Goal: Task Accomplishment & Management: Use online tool/utility

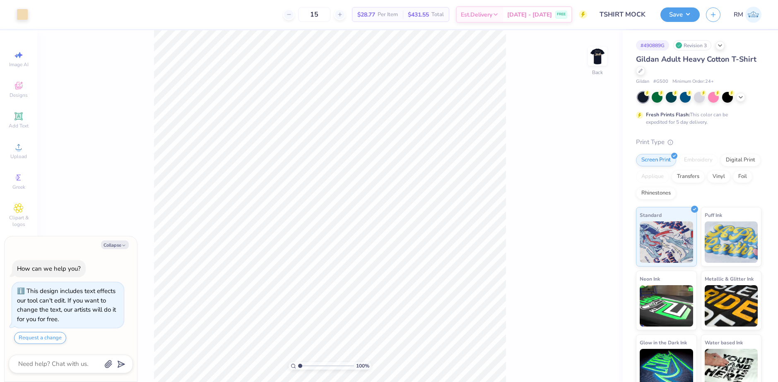
type textarea "x"
drag, startPoint x: 299, startPoint y: 366, endPoint x: 312, endPoint y: 363, distance: 13.2
type input "3.09"
click at [312, 363] on input "range" at bounding box center [326, 365] width 56 height 7
click at [597, 55] on img at bounding box center [597, 56] width 33 height 33
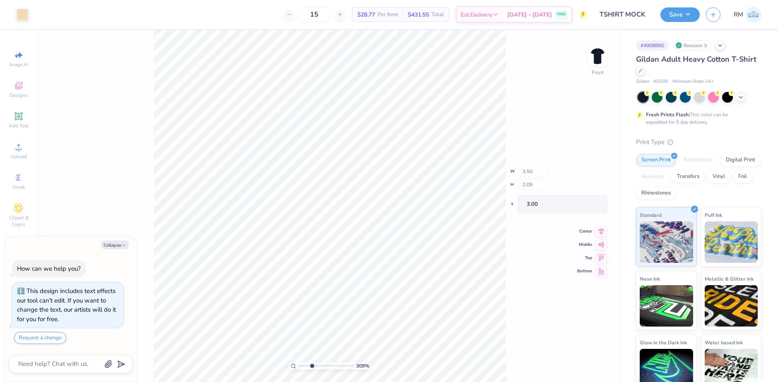
type textarea "x"
drag, startPoint x: 311, startPoint y: 365, endPoint x: 270, endPoint y: 365, distance: 41.0
type input "1"
click at [298, 365] on input "range" at bounding box center [326, 365] width 56 height 7
type textarea "x"
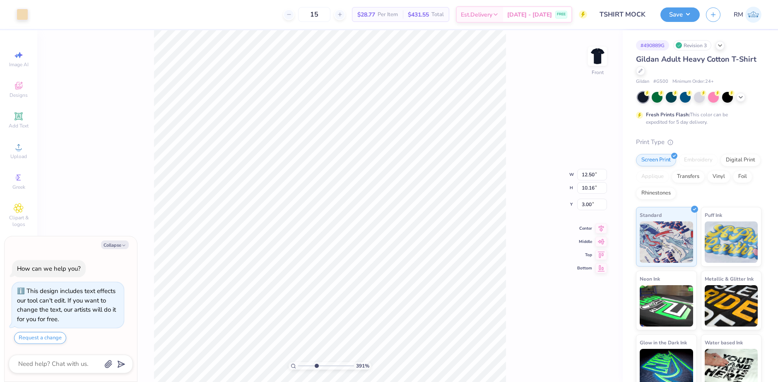
drag, startPoint x: 301, startPoint y: 366, endPoint x: 316, endPoint y: 366, distance: 14.9
type input "3.91"
click at [316, 366] on input "range" at bounding box center [326, 365] width 56 height 7
type textarea "x"
drag, startPoint x: 315, startPoint y: 366, endPoint x: 297, endPoint y: 364, distance: 17.9
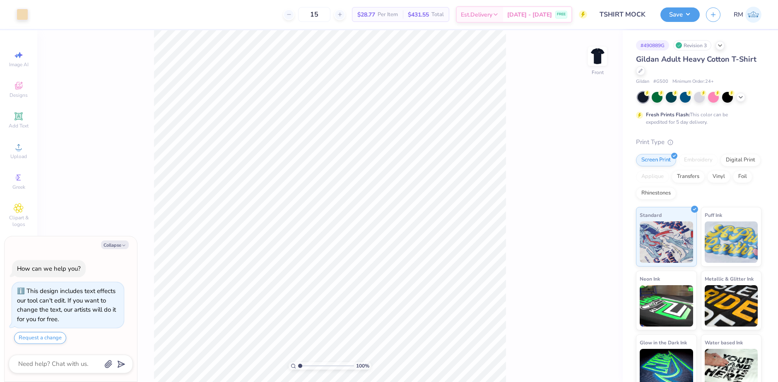
type input "1"
click at [298, 364] on input "range" at bounding box center [326, 365] width 56 height 7
type textarea "x"
drag, startPoint x: 302, startPoint y: 365, endPoint x: 306, endPoint y: 365, distance: 4.6
type input "2.12"
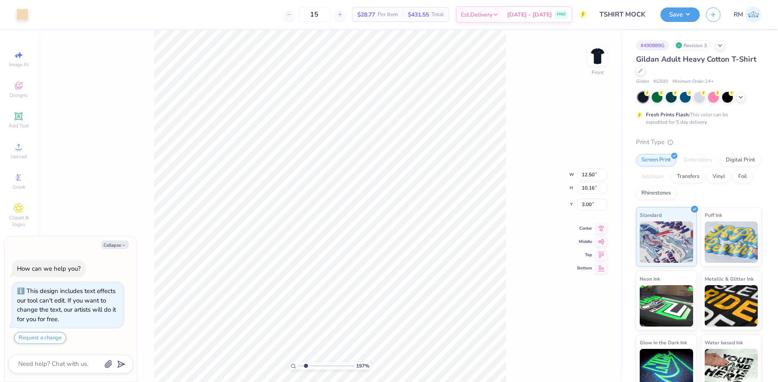
click at [306, 365] on input "range" at bounding box center [326, 365] width 56 height 7
click at [599, 51] on img at bounding box center [597, 56] width 33 height 33
type textarea "x"
drag, startPoint x: 306, startPoint y: 364, endPoint x: 299, endPoint y: 363, distance: 7.1
type input "1"
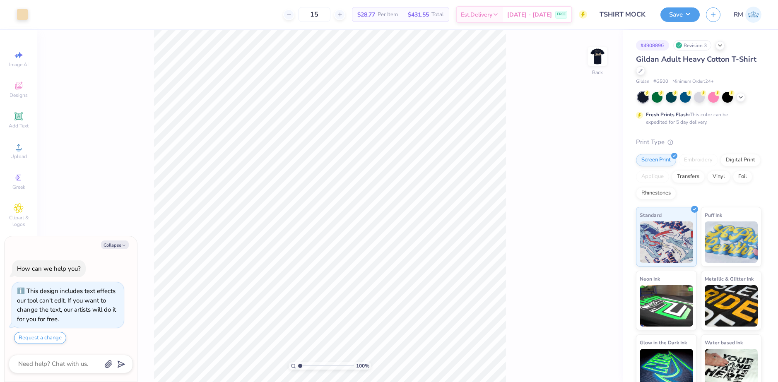
click at [299, 363] on input "range" at bounding box center [326, 365] width 56 height 7
type textarea "x"
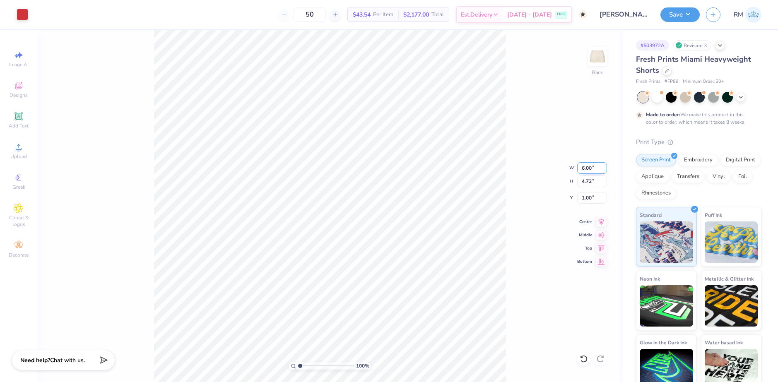
click at [589, 167] on input "6.00" at bounding box center [592, 168] width 30 height 12
type input "5.00"
type input "3.93"
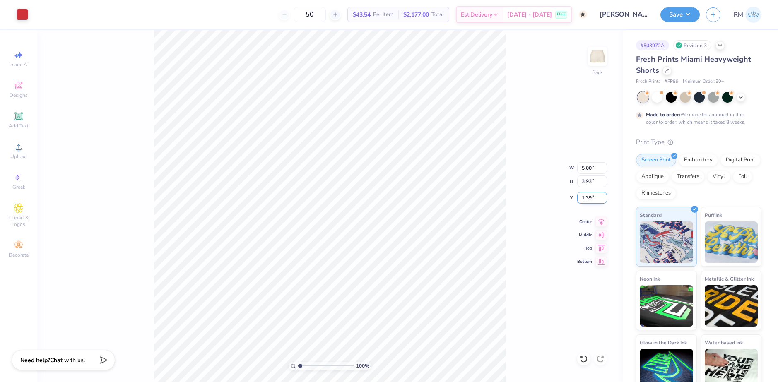
click at [588, 197] on input "1.39" at bounding box center [592, 198] width 30 height 12
type input "1.00"
click at [513, 260] on div "100 % Back" at bounding box center [329, 206] width 585 height 352
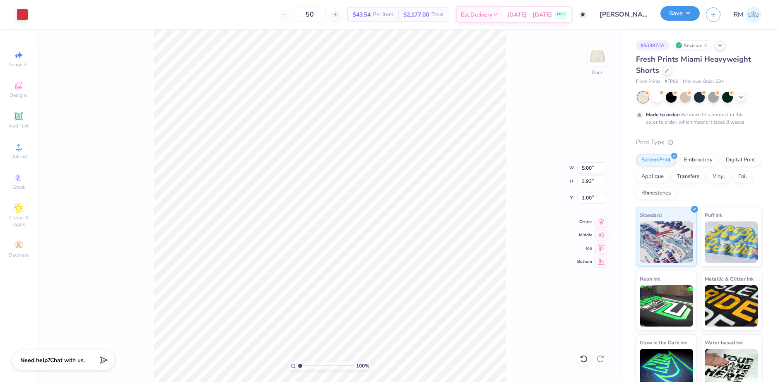
click at [694, 16] on button "Save" at bounding box center [679, 13] width 39 height 14
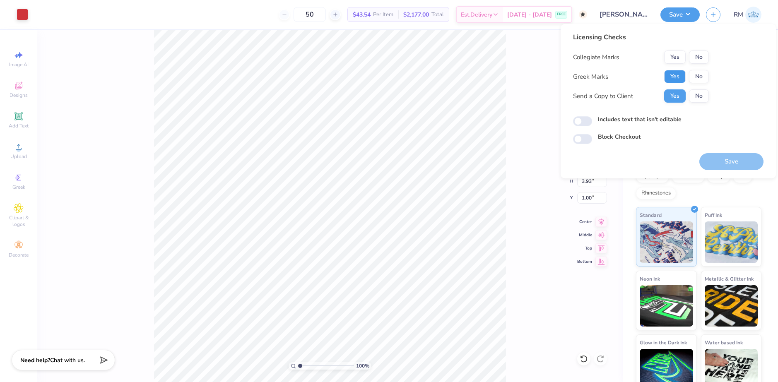
click at [679, 75] on button "Yes" at bounding box center [675, 76] width 22 height 13
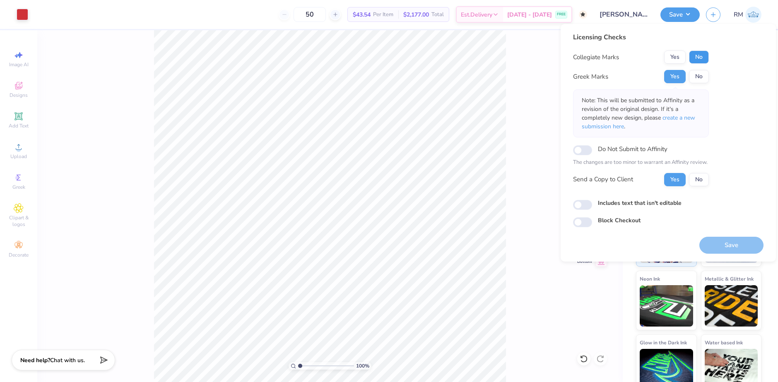
click at [698, 56] on button "No" at bounding box center [699, 57] width 20 height 13
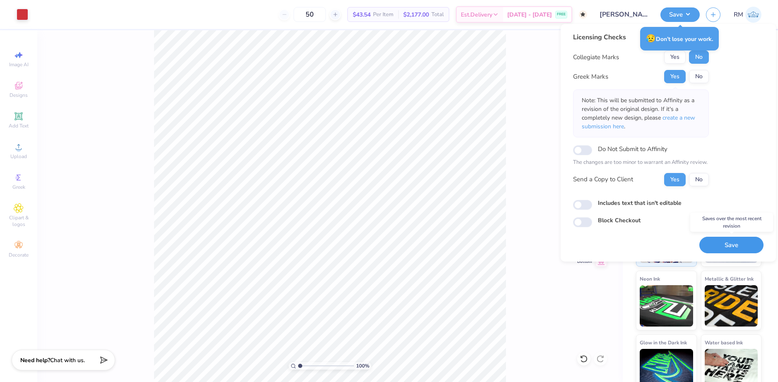
click at [725, 244] on button "Save" at bounding box center [731, 245] width 64 height 17
